Goal: Register for event/course

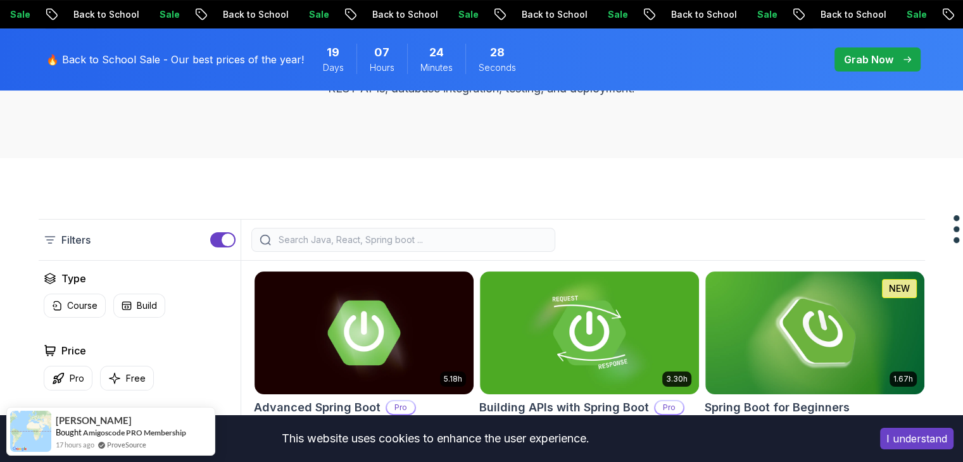
scroll to position [200, 0]
click at [67, 305] on p "Course" at bounding box center [82, 305] width 30 height 13
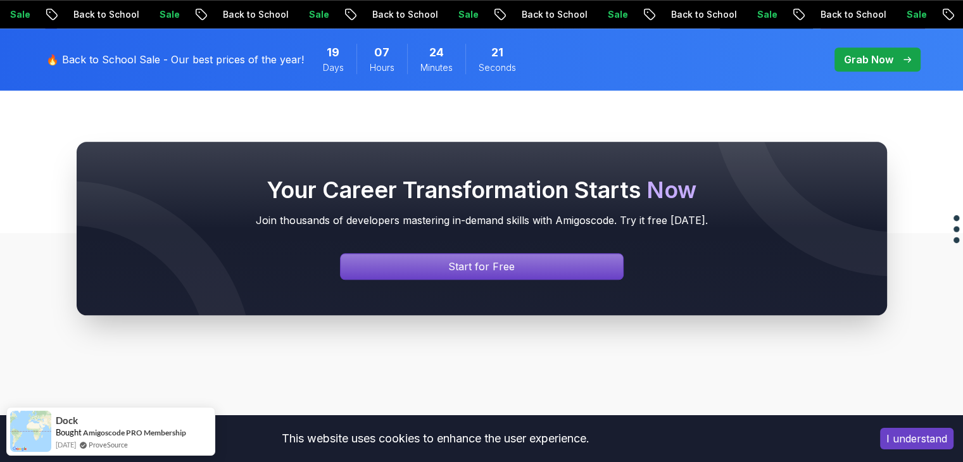
scroll to position [1494, 0]
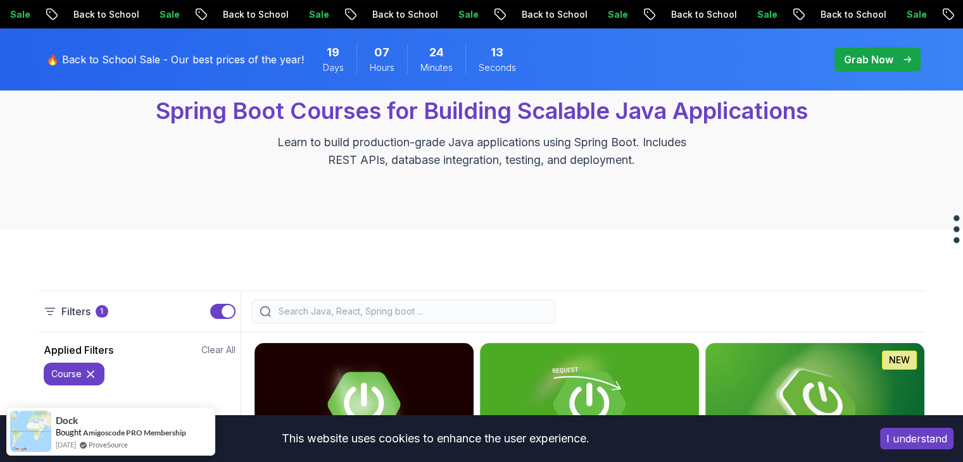
scroll to position [0, 0]
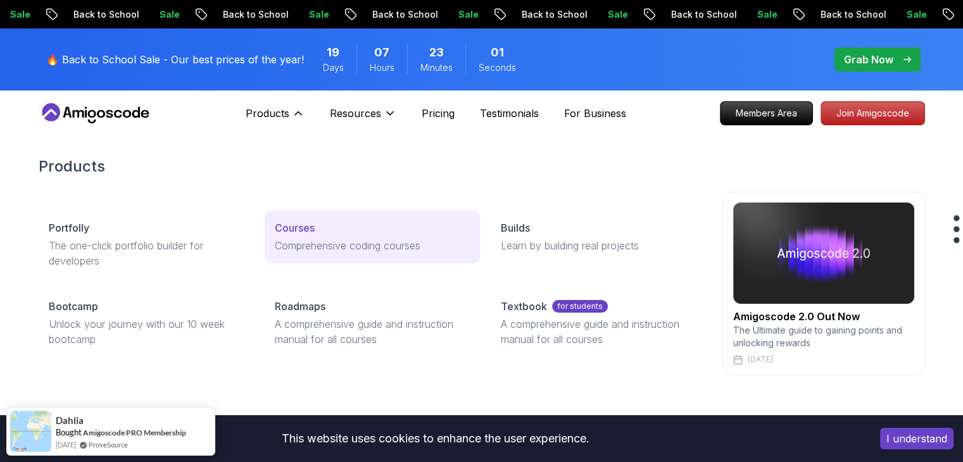
click at [303, 227] on p "Courses" at bounding box center [295, 227] width 40 height 15
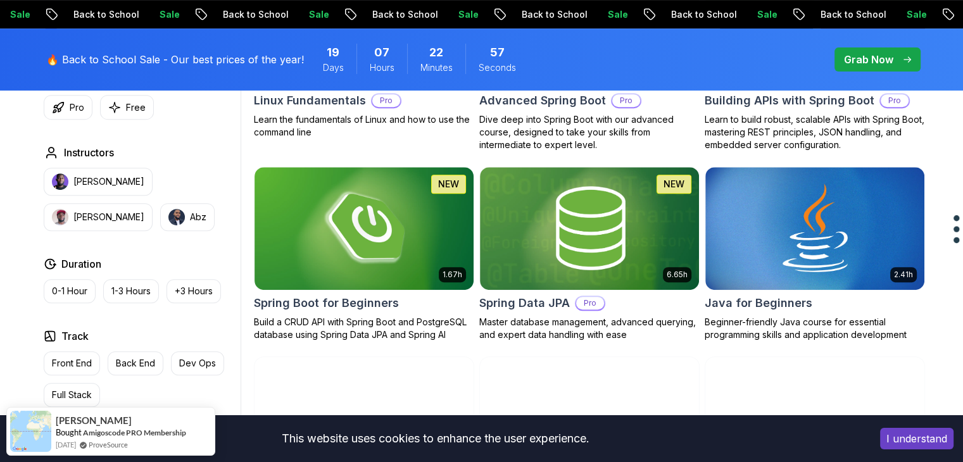
scroll to position [535, 0]
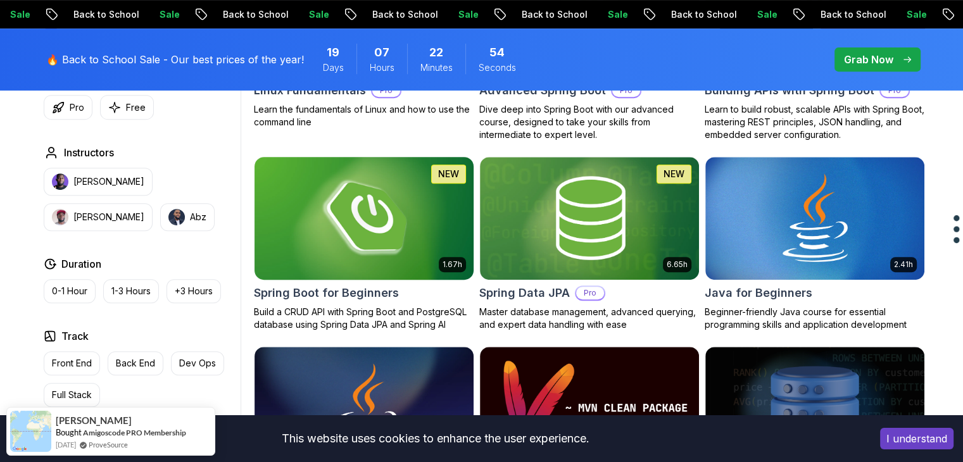
click at [352, 248] on img at bounding box center [364, 218] width 230 height 129
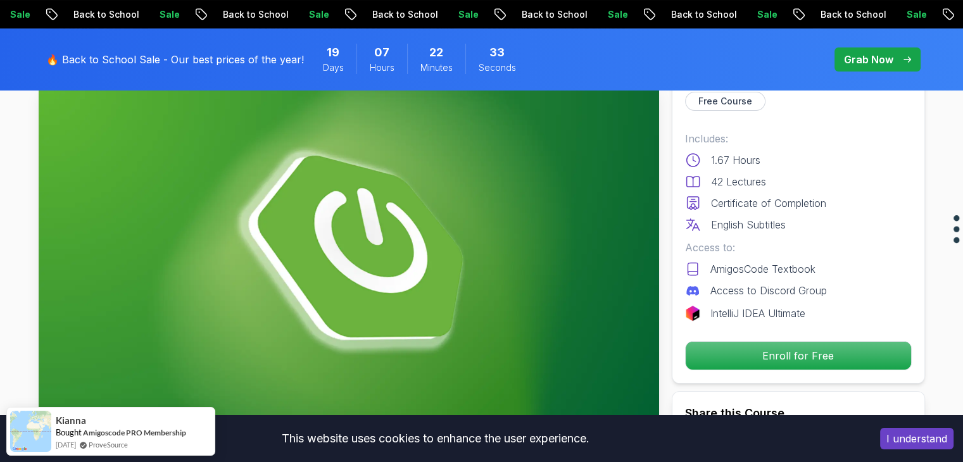
scroll to position [89, 0]
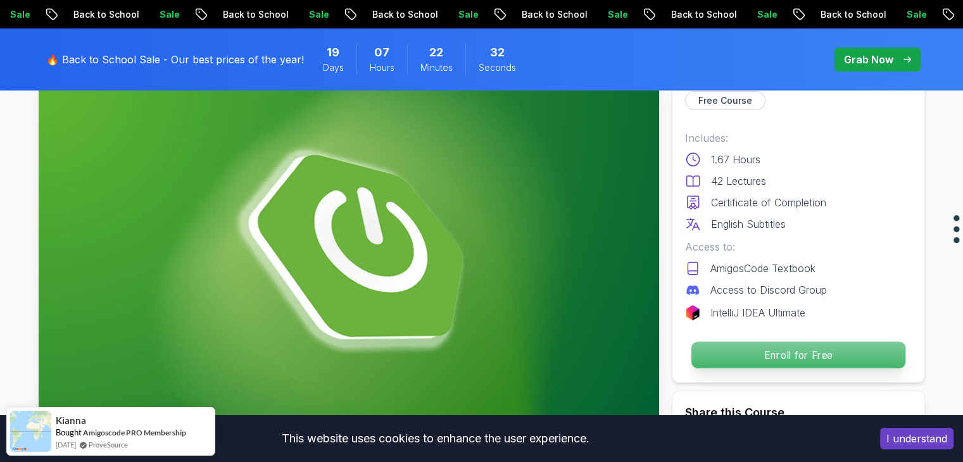
click at [782, 360] on p "Enroll for Free" at bounding box center [798, 355] width 214 height 27
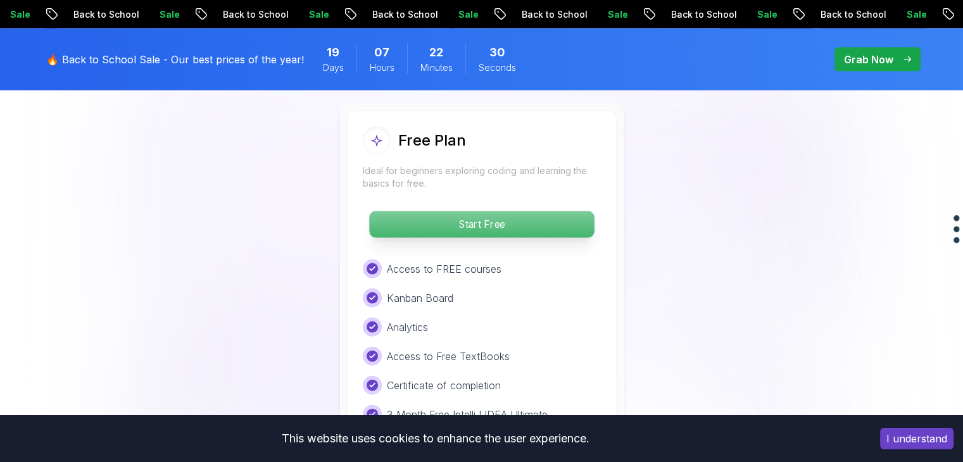
scroll to position [2683, 0]
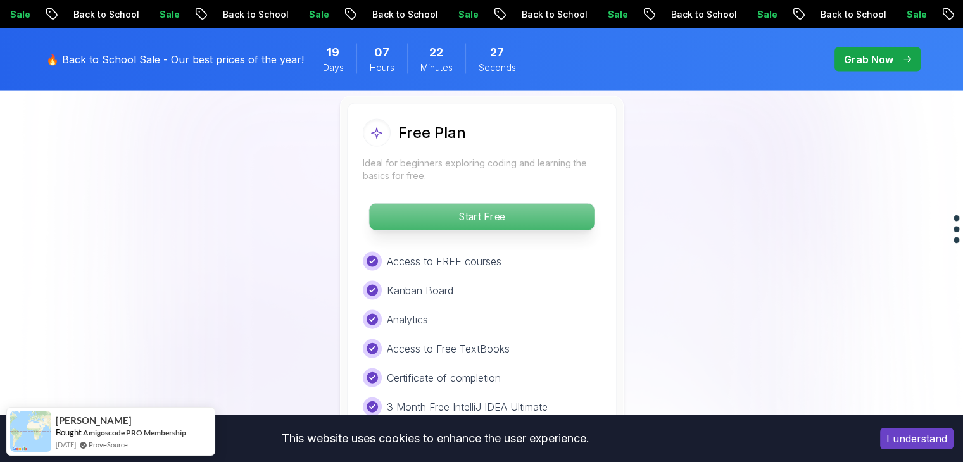
click at [488, 204] on p "Start Free" at bounding box center [481, 217] width 225 height 27
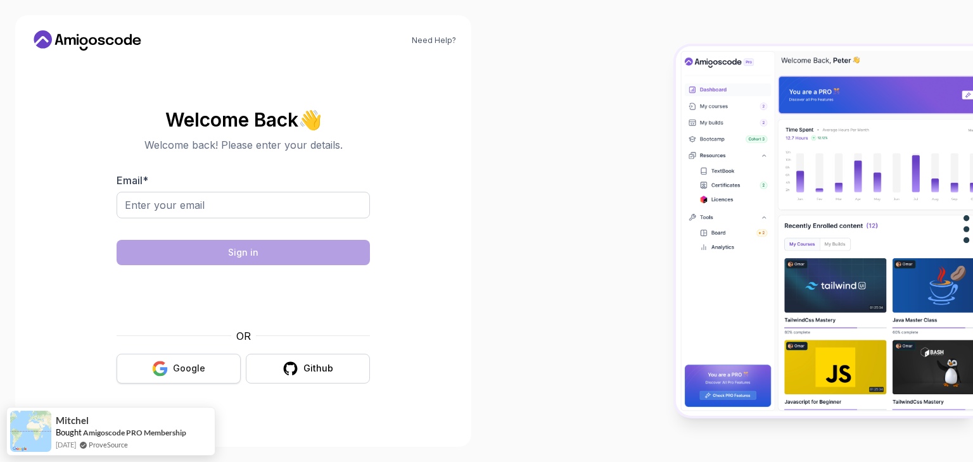
click at [189, 364] on div "Google" at bounding box center [189, 368] width 32 height 13
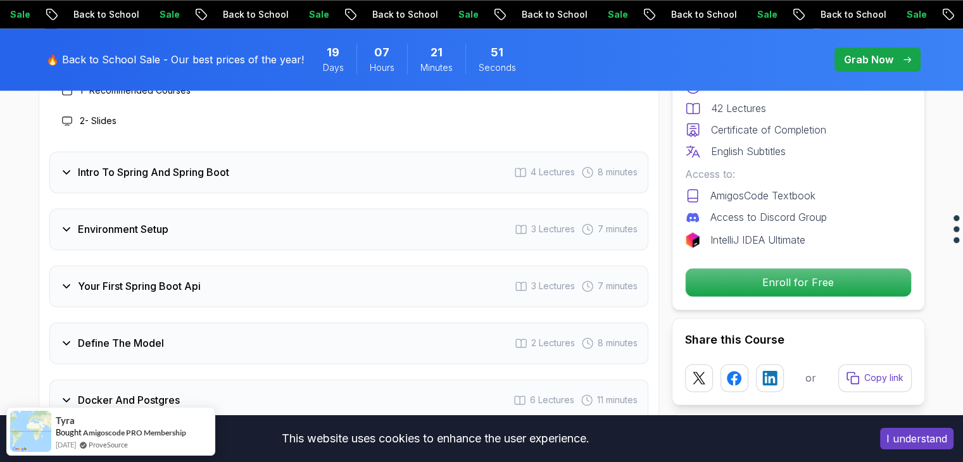
scroll to position [1783, 0]
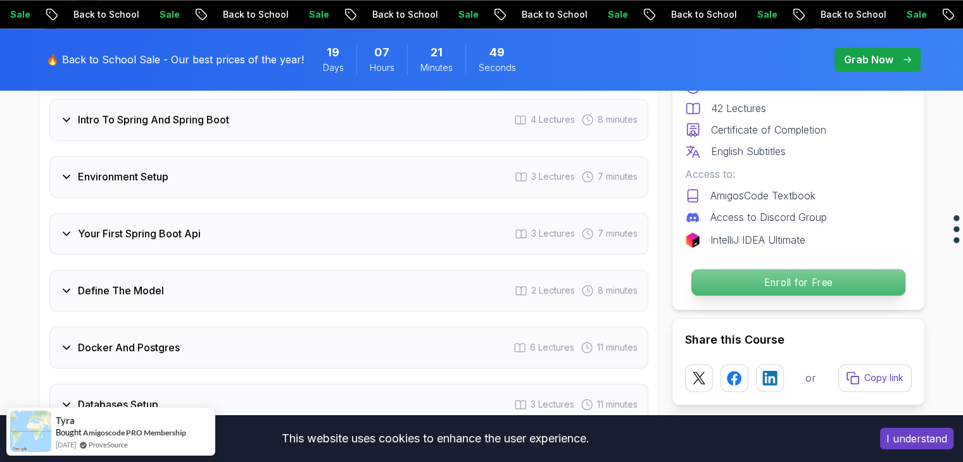
click at [783, 282] on p "Enroll for Free" at bounding box center [798, 282] width 214 height 27
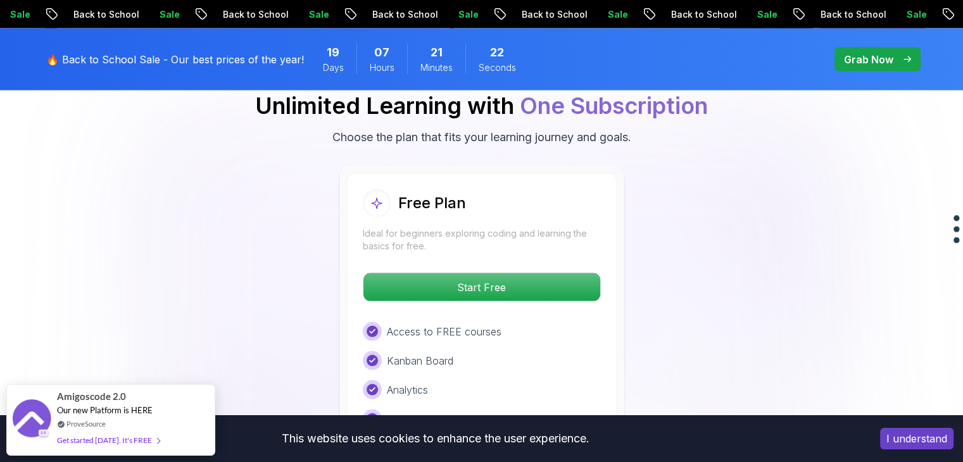
scroll to position [2615, 0]
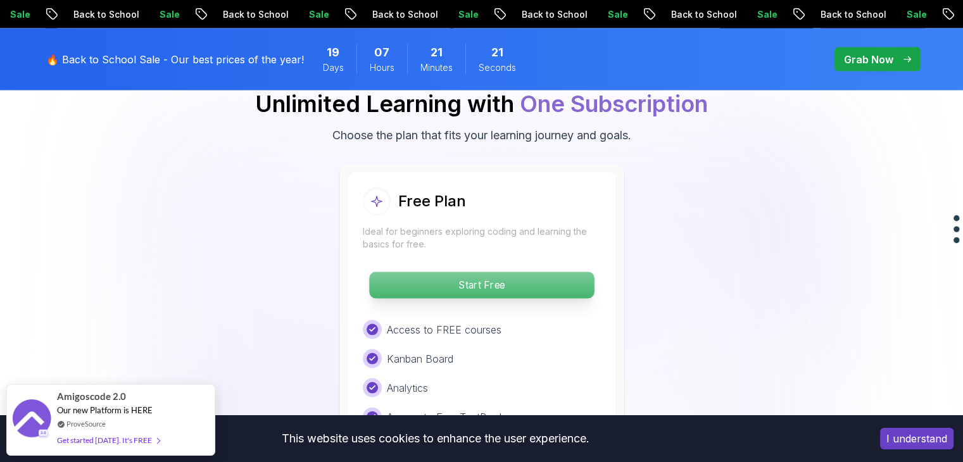
click at [445, 272] on p "Start Free" at bounding box center [481, 285] width 225 height 27
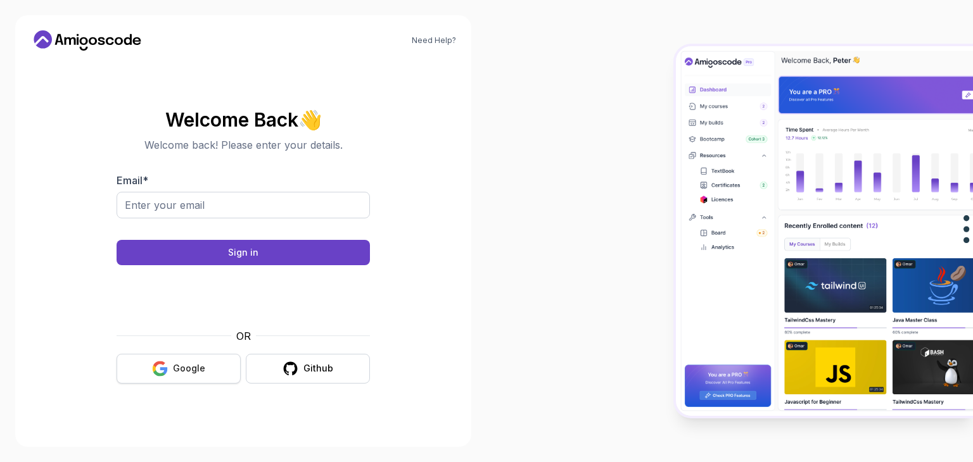
click at [196, 373] on div "Google" at bounding box center [189, 368] width 32 height 13
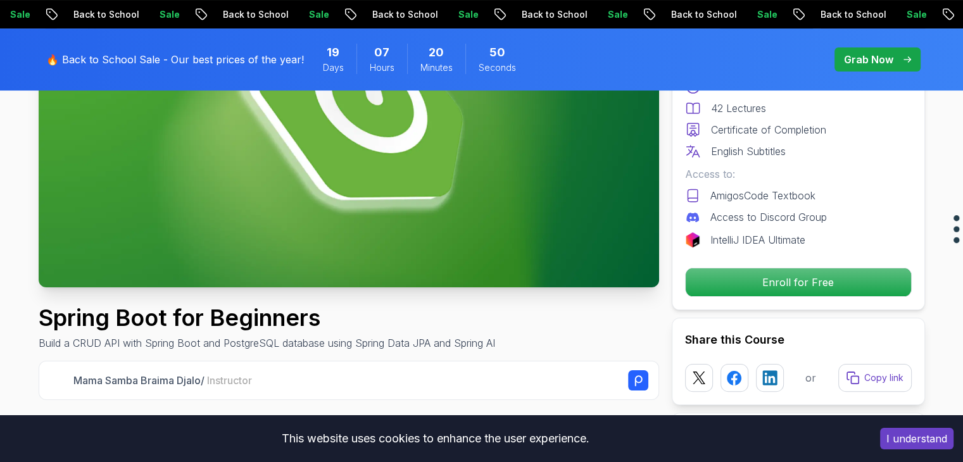
scroll to position [229, 0]
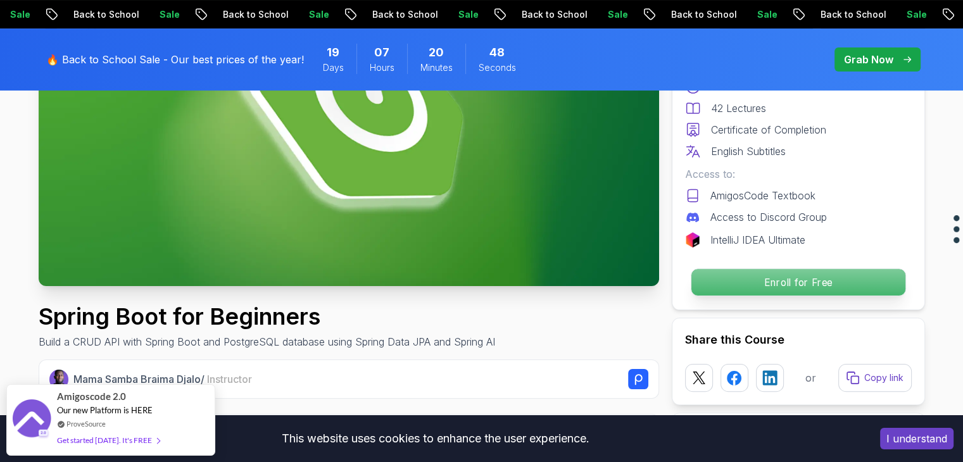
click at [716, 288] on p "Enroll for Free" at bounding box center [798, 282] width 214 height 27
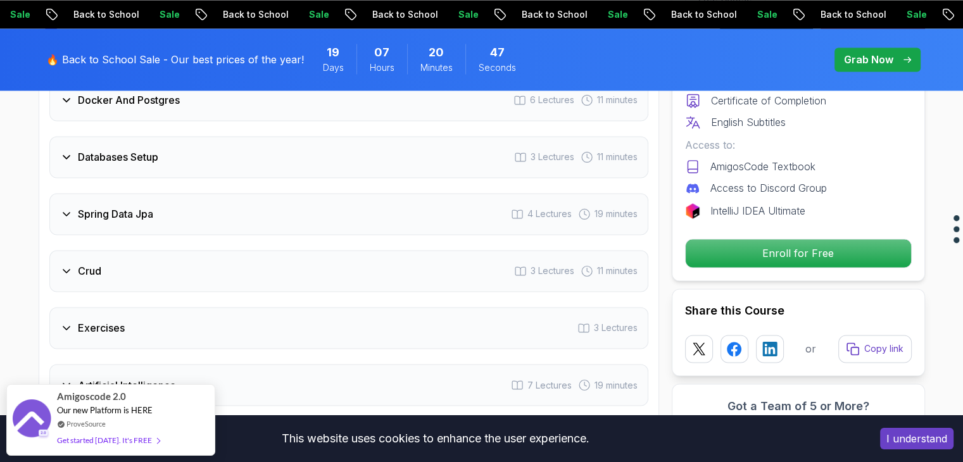
scroll to position [2574, 0]
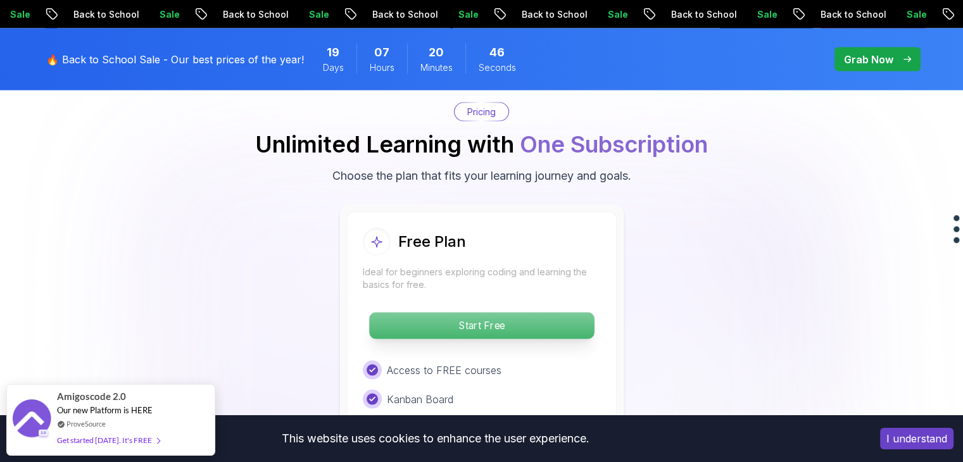
click at [441, 313] on p "Start Free" at bounding box center [481, 326] width 225 height 27
click at [550, 313] on p "Start Free" at bounding box center [481, 326] width 225 height 27
click at [459, 313] on p "Start Free" at bounding box center [481, 326] width 225 height 27
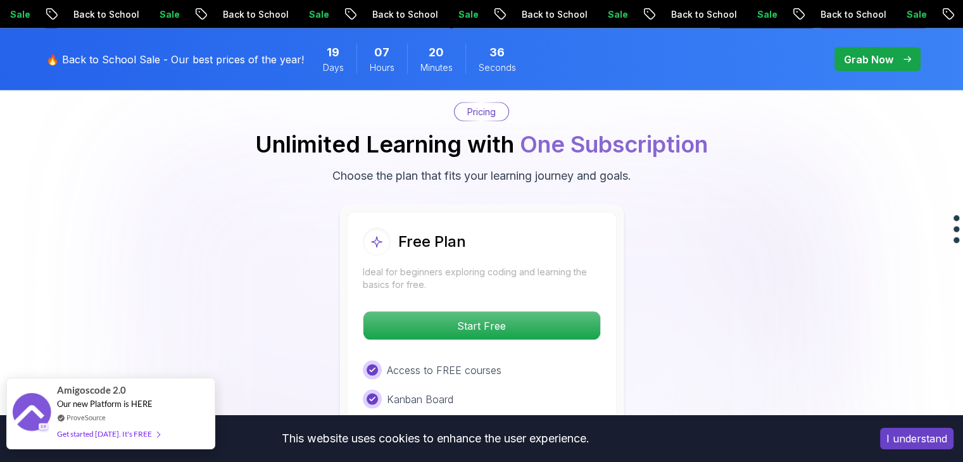
click at [137, 440] on div "Get started today. It's FREE" at bounding box center [108, 434] width 103 height 15
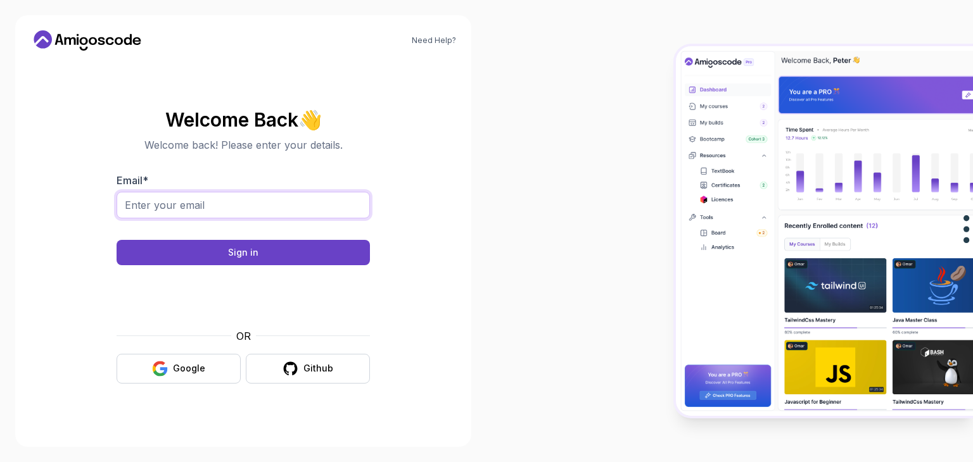
click at [214, 201] on input "Email *" at bounding box center [243, 205] width 253 height 27
type input "yeu0688@gmail.com"
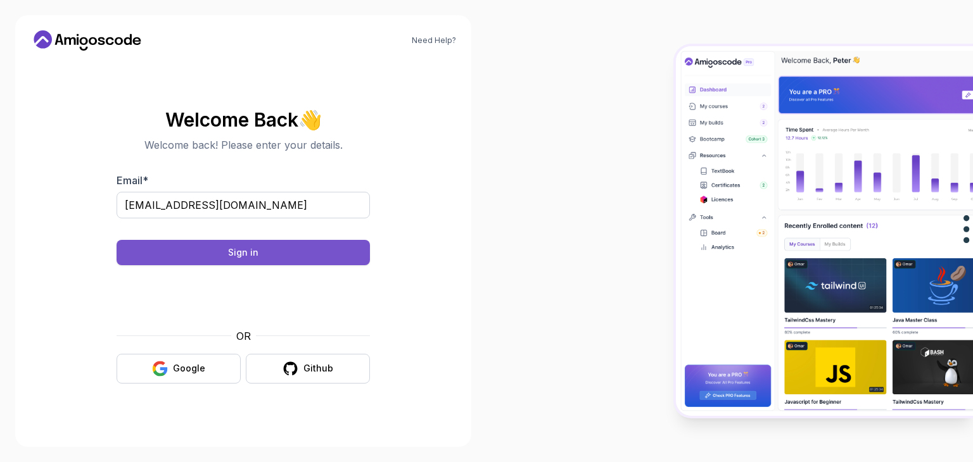
click at [232, 251] on div "Sign in" at bounding box center [243, 252] width 30 height 13
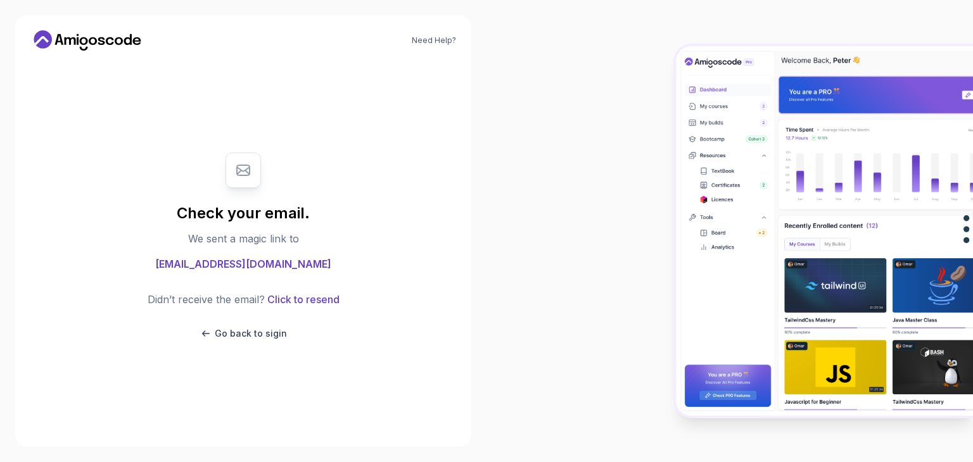
click at [241, 272] on div "Check your email. We sent a magic link to yeu0688@gmail.com Didn’t receive the …" at bounding box center [243, 246] width 253 height 213
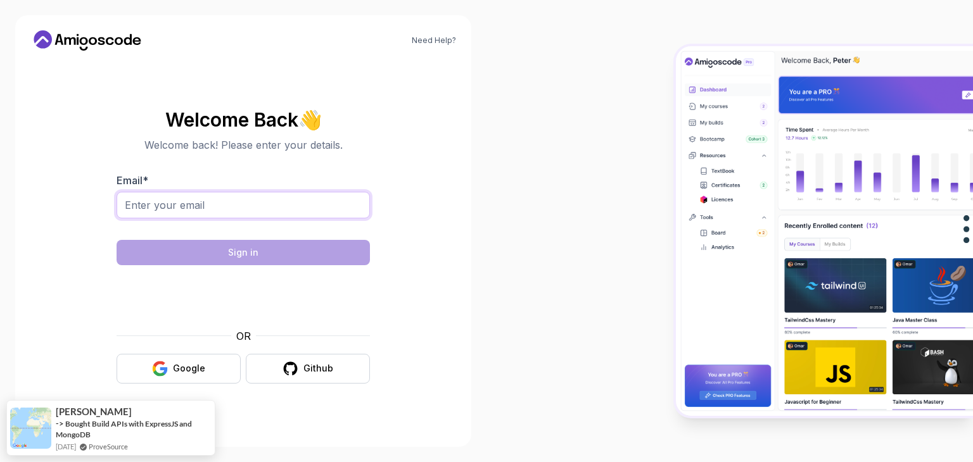
click at [288, 203] on input "Email *" at bounding box center [243, 205] width 253 height 27
type input "[EMAIL_ADDRESS][DOMAIN_NAME]"
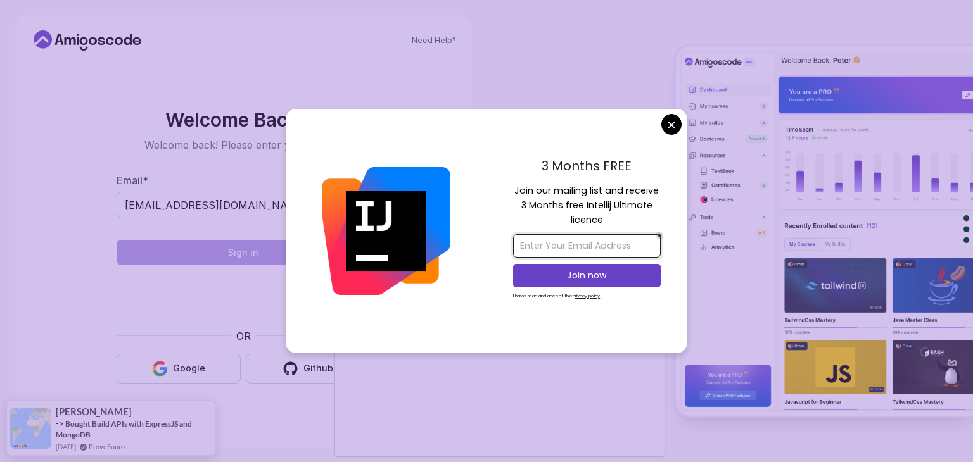
click at [608, 246] on input "email" at bounding box center [587, 245] width 148 height 23
type input "[EMAIL_ADDRESS][DOMAIN_NAME]"
click at [589, 274] on p "Join now" at bounding box center [587, 275] width 120 height 13
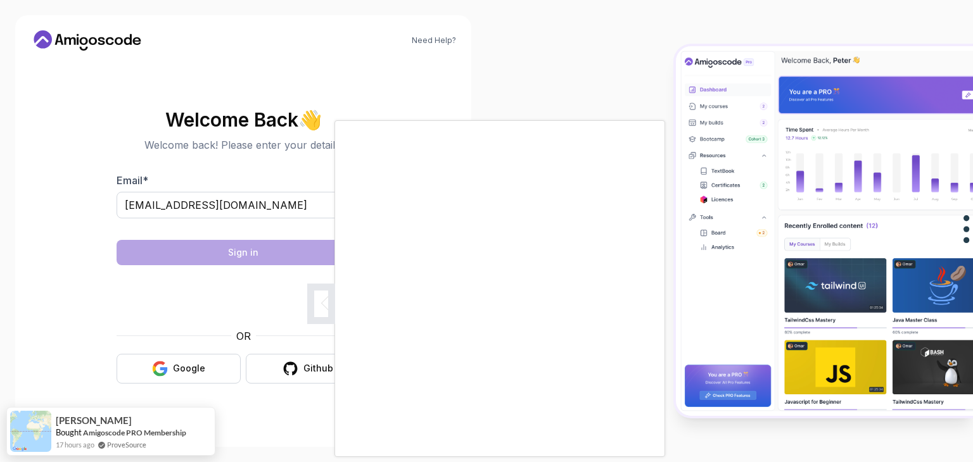
click at [575, 60] on body "Need Help? Welcome Back 👋 Welcome back! Please enter your details. Email * [EMA…" at bounding box center [486, 231] width 973 height 462
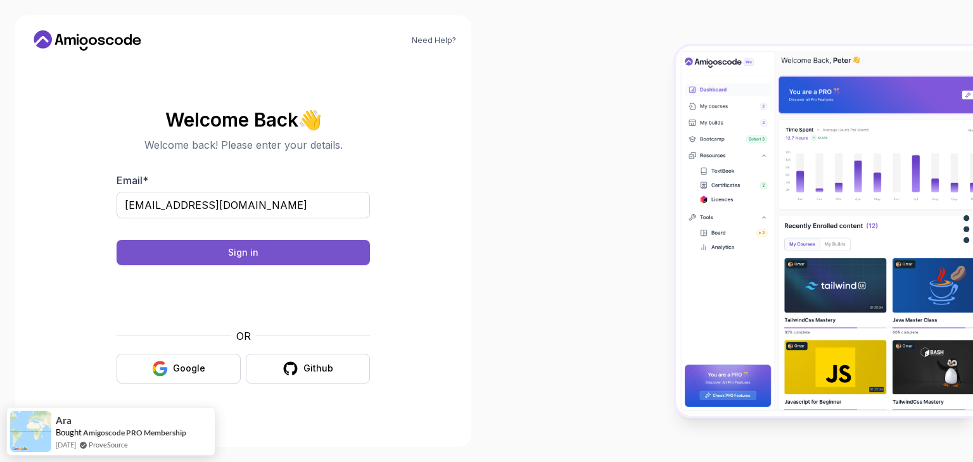
click at [237, 254] on div "Sign in" at bounding box center [243, 252] width 30 height 13
